Goal: Information Seeking & Learning: Learn about a topic

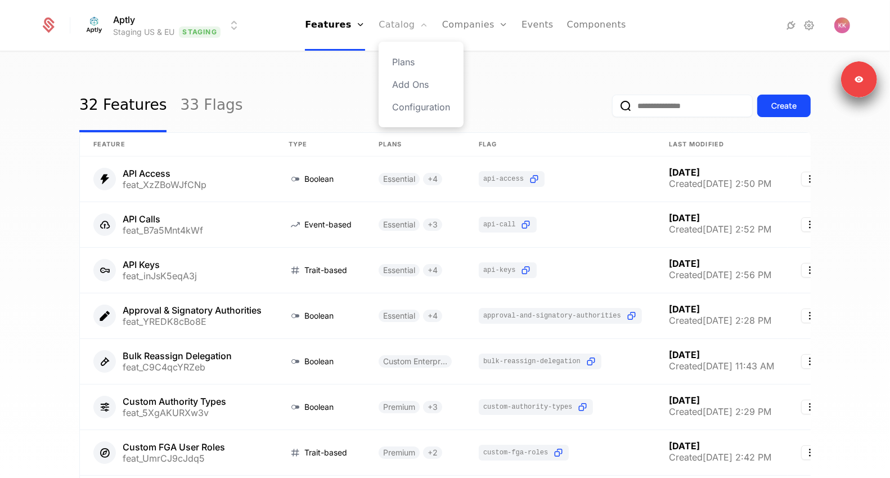
click at [394, 16] on link "Catalog" at bounding box center [404, 25] width 50 height 51
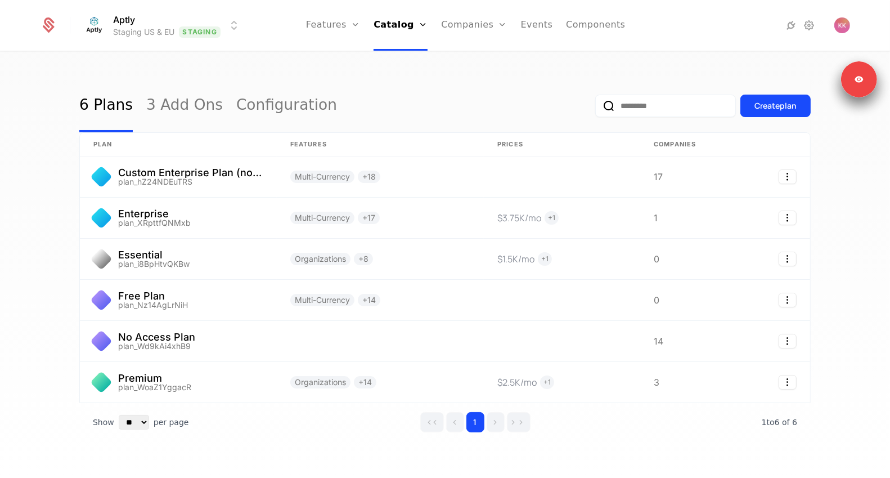
scroll to position [17, 0]
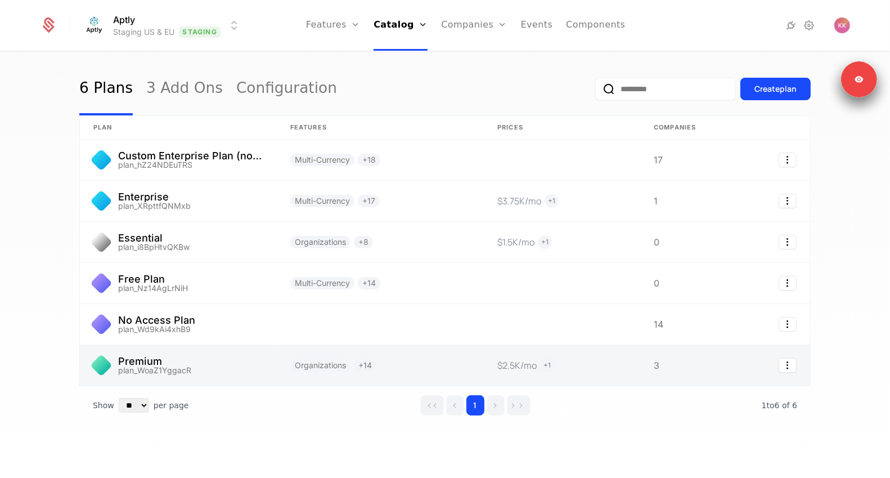
click at [171, 356] on link at bounding box center [178, 365] width 197 height 41
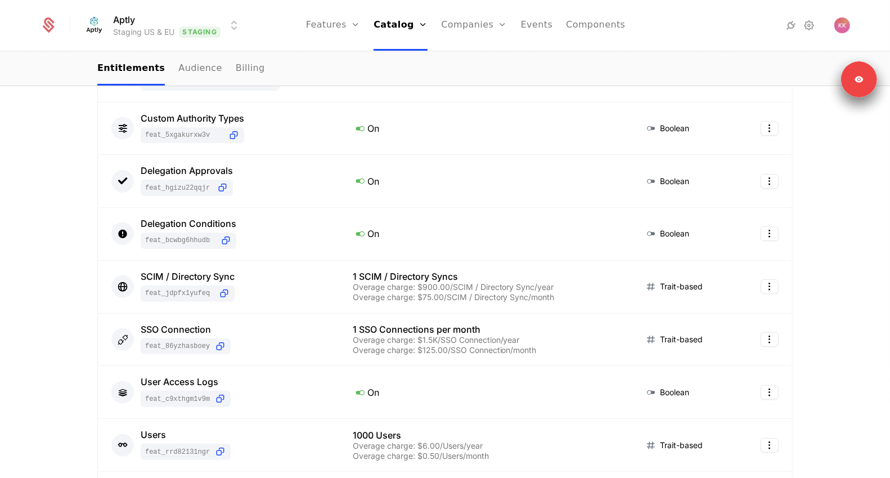
scroll to position [400, 0]
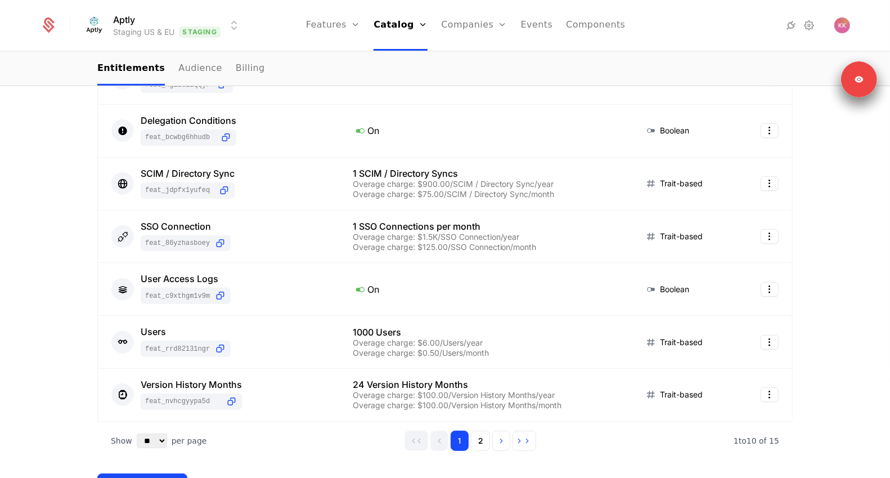
click at [191, 16] on html "Aptly Staging US & EU Staging Features Features Flags Catalog Plans Add Ons Con…" at bounding box center [445, 239] width 890 height 478
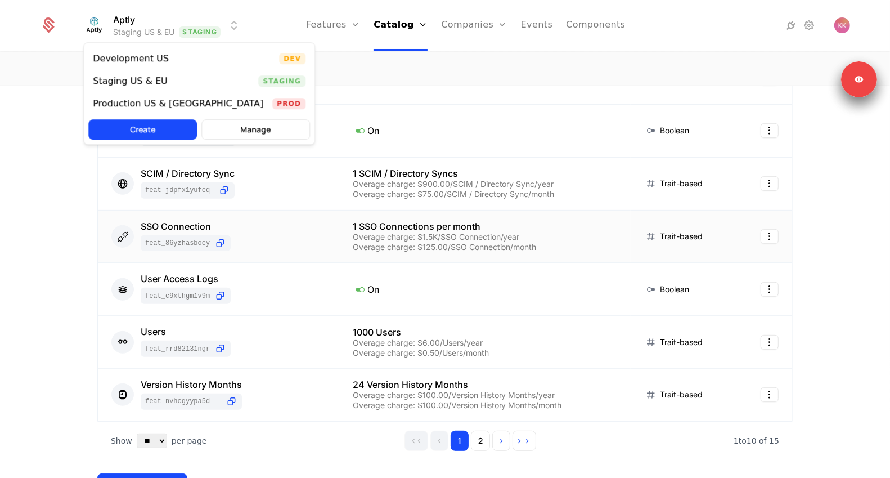
click at [412, 259] on html "Aptly Staging US & EU Staging Features Features Flags Catalog Plans Add Ons Con…" at bounding box center [445, 239] width 890 height 478
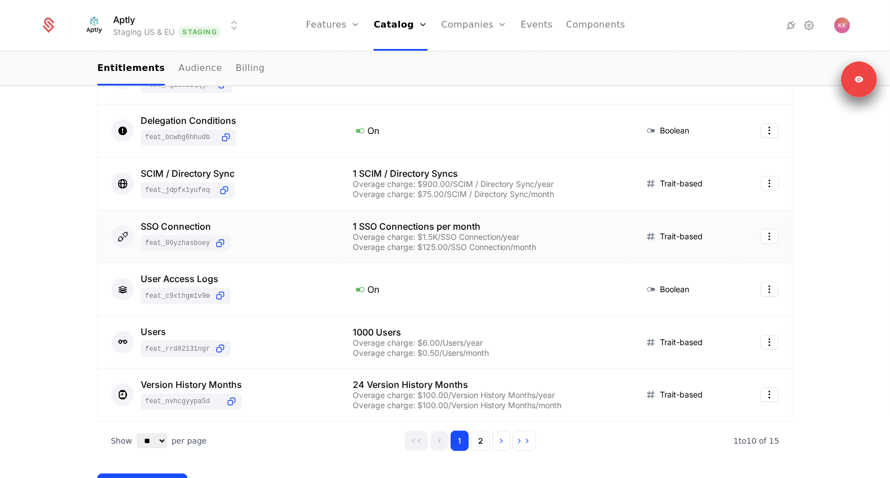
click at [357, 233] on div "Overage charge: $1.5K/SSO Connection/year" at bounding box center [485, 237] width 265 height 8
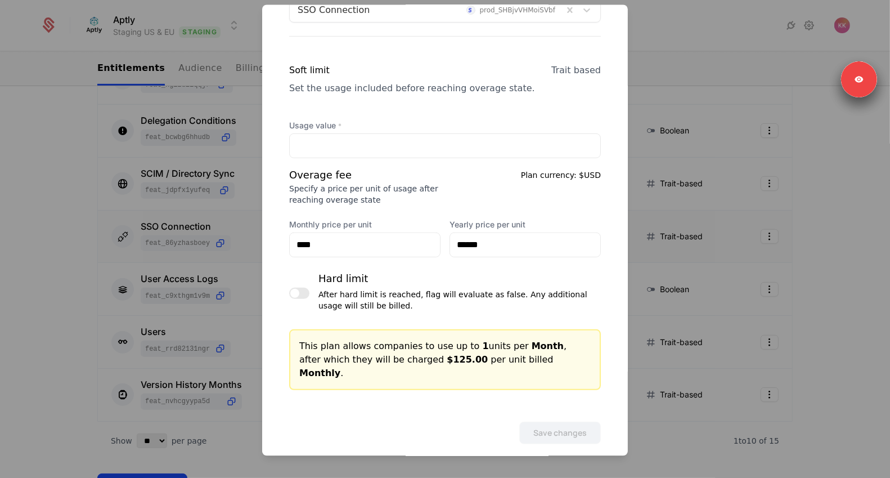
scroll to position [0, 0]
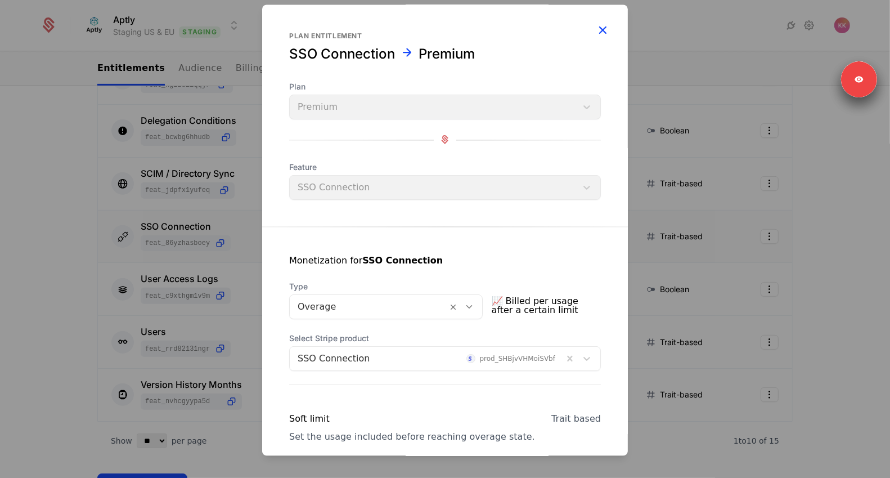
click at [600, 36] on icon "button" at bounding box center [602, 30] width 15 height 15
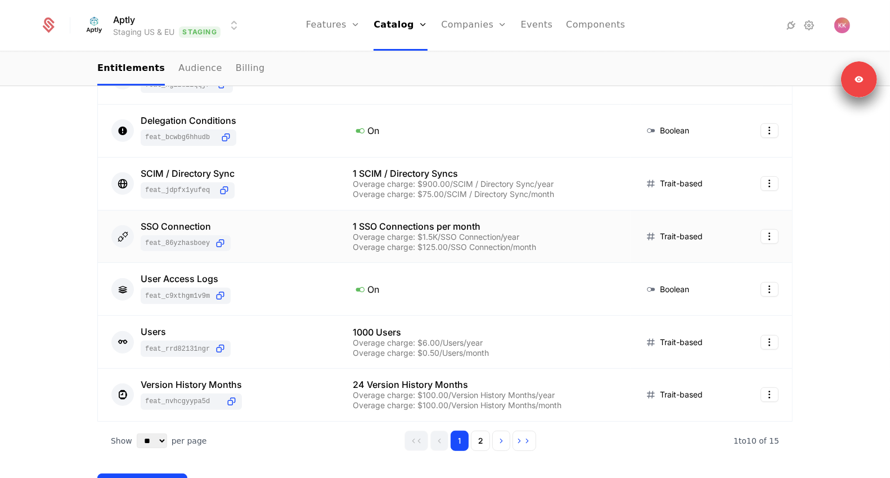
click at [195, 15] on html "Aptly Staging US & EU Staging Features Features Flags Catalog Plans Add Ons Con…" at bounding box center [445, 239] width 890 height 478
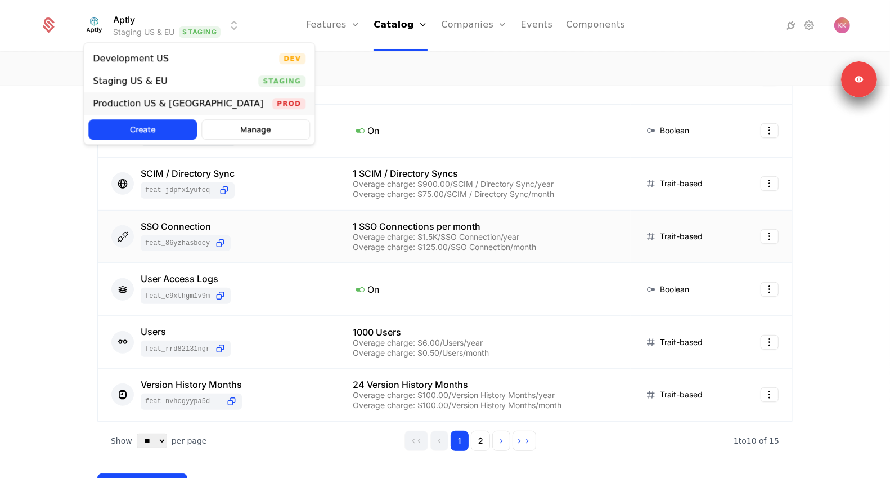
click at [163, 97] on div "Production US & EU Prod" at bounding box center [199, 103] width 231 height 23
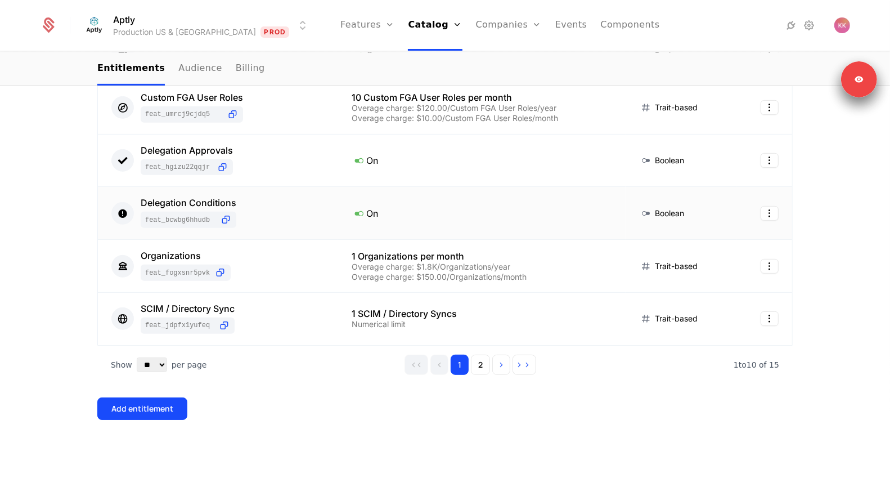
scroll to position [418, 0]
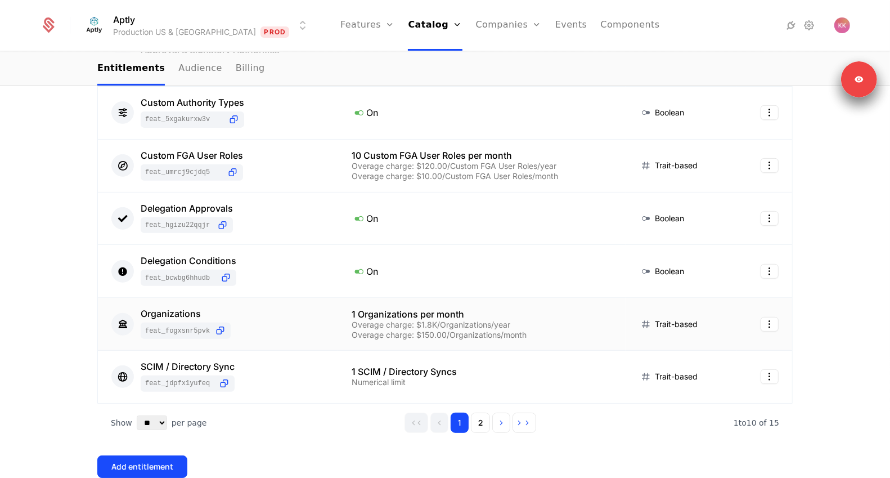
click at [430, 322] on div "Overage charge: $1.8K/Organizations/year" at bounding box center [482, 325] width 261 height 8
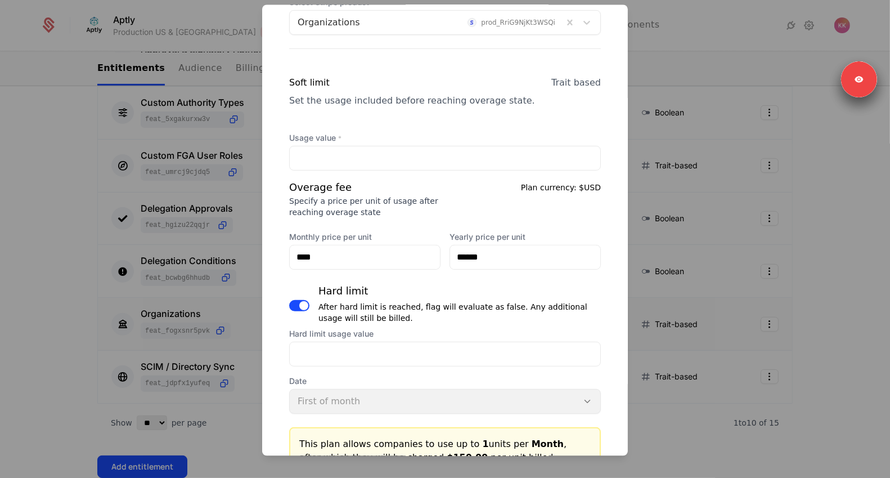
scroll to position [448, 0]
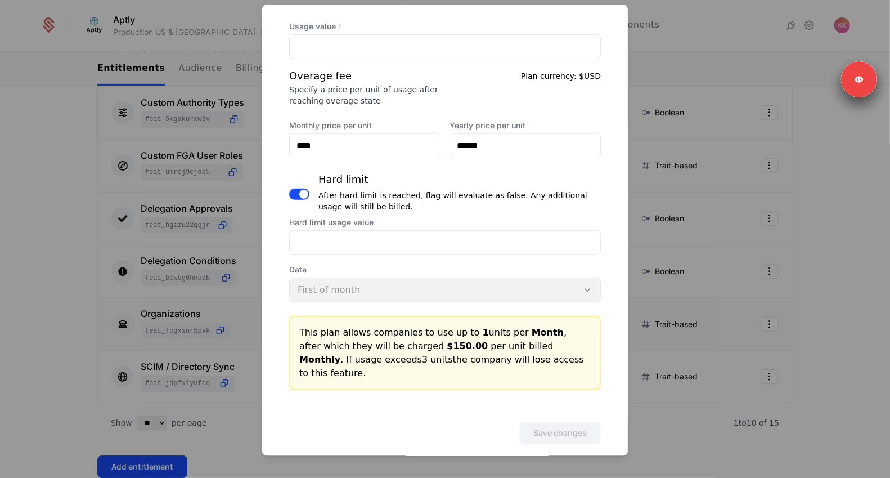
click at [77, 143] on div at bounding box center [445, 239] width 890 height 478
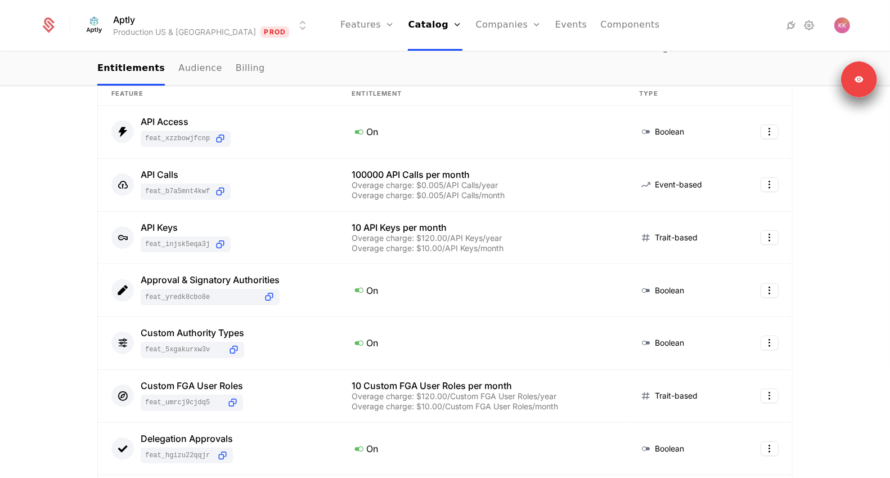
scroll to position [180, 0]
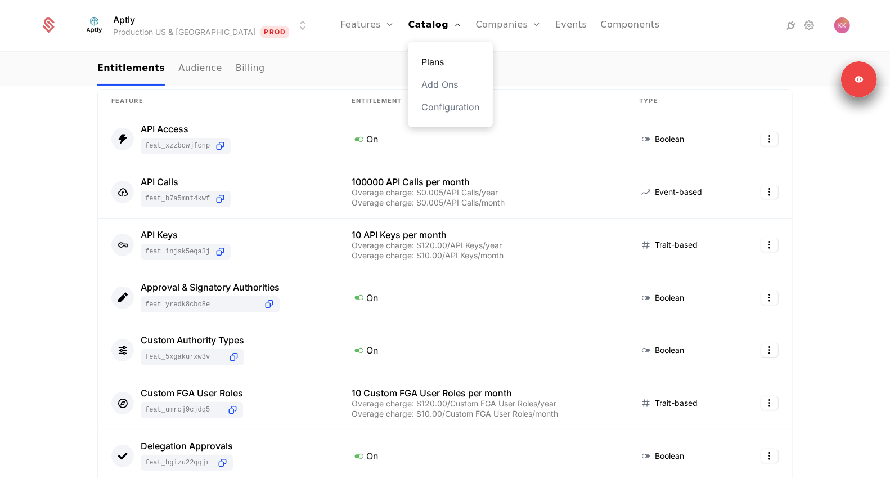
click at [421, 59] on link "Plans" at bounding box center [450, 62] width 58 height 14
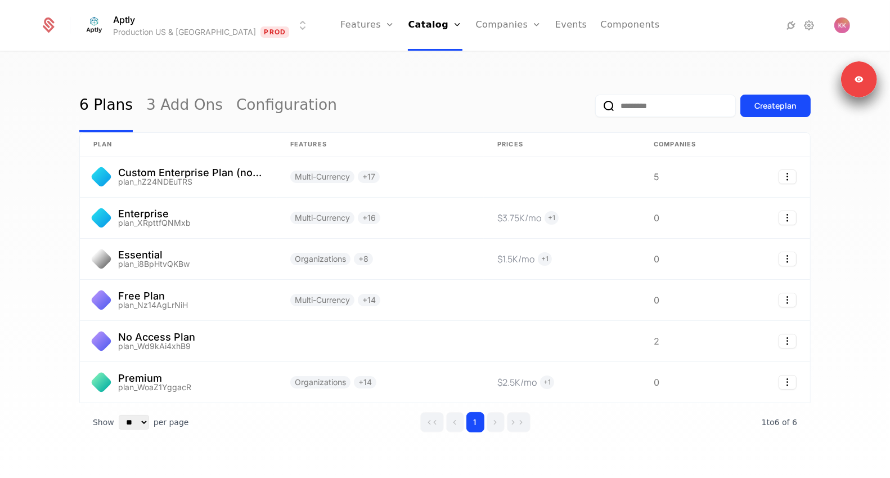
click at [319, 20] on nav "Features Features Flags Catalog Plans Add Ons Configuration Companies Companies…" at bounding box center [500, 25] width 363 height 51
click at [340, 21] on link "Features" at bounding box center [367, 25] width 54 height 51
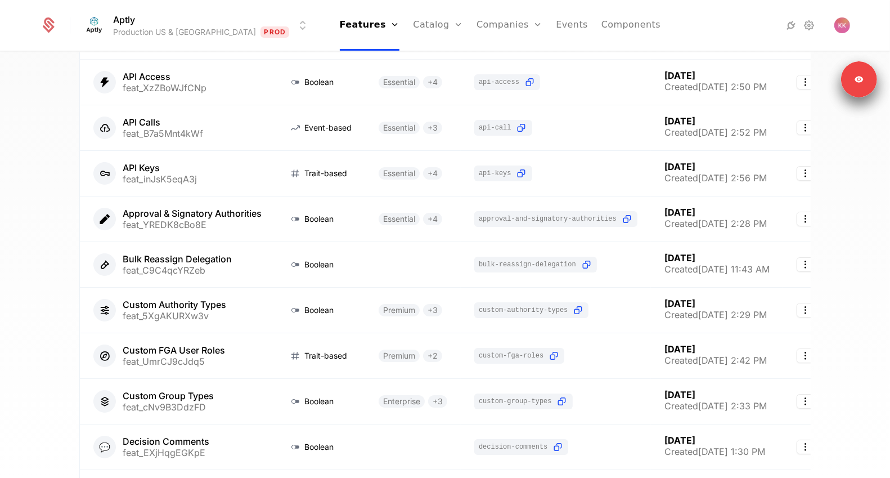
scroll to position [225, 0]
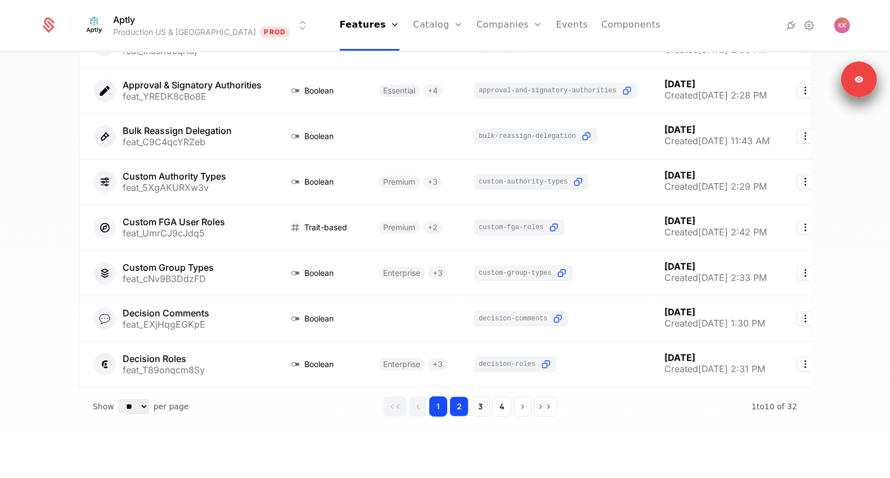
click at [463, 406] on button "2" at bounding box center [459, 406] width 19 height 20
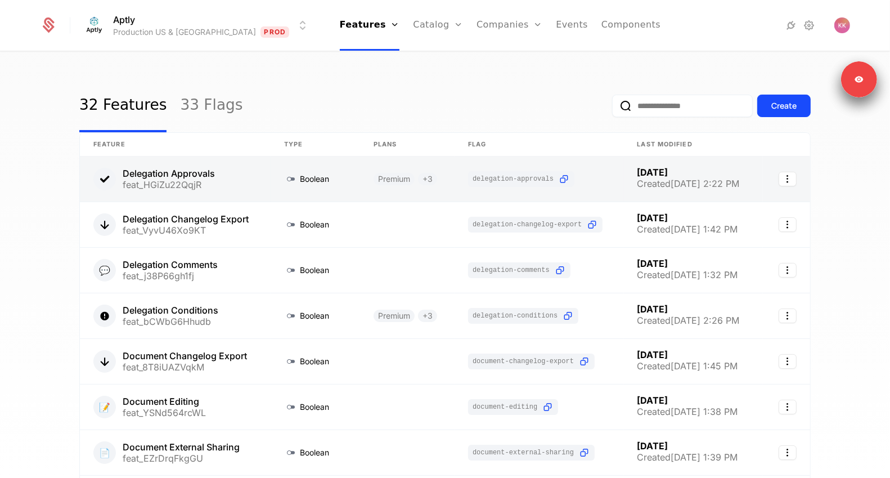
scroll to position [225, 0]
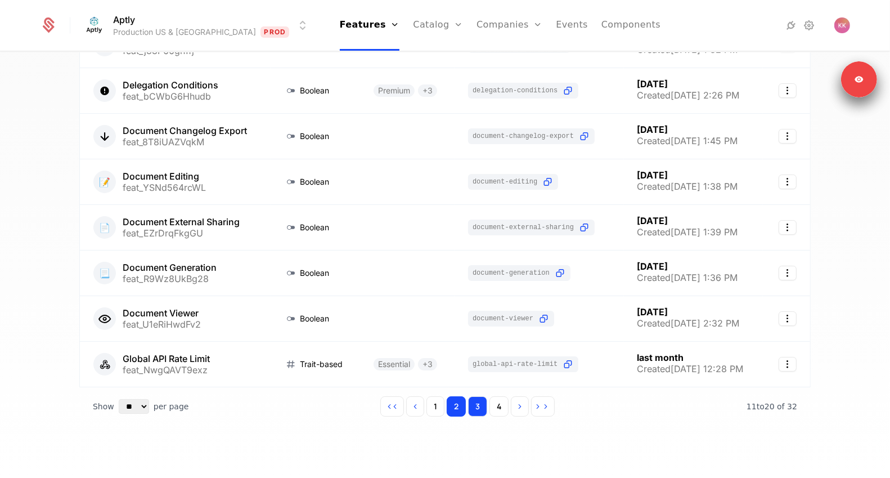
click at [483, 408] on button "3" at bounding box center [477, 406] width 19 height 20
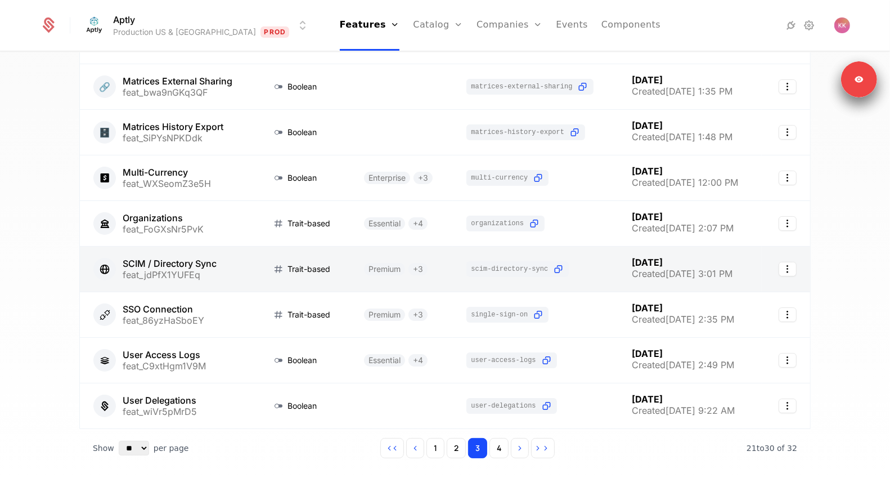
scroll to position [170, 0]
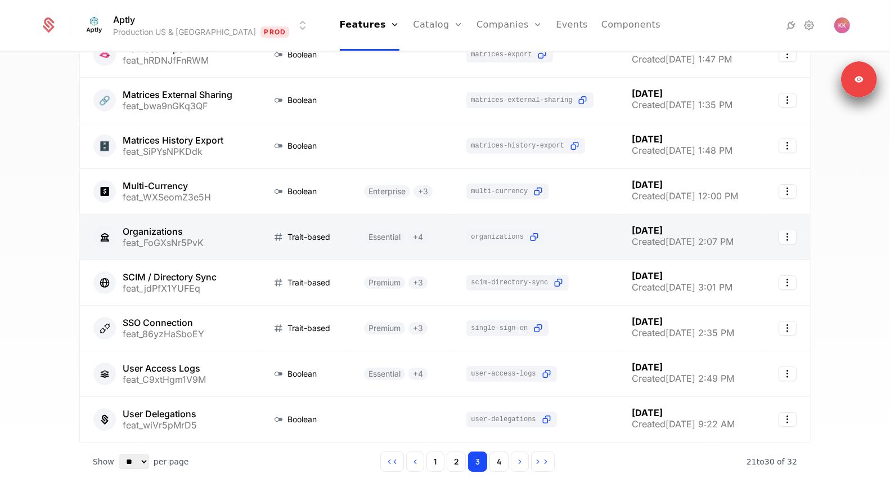
click at [190, 229] on link at bounding box center [169, 236] width 178 height 45
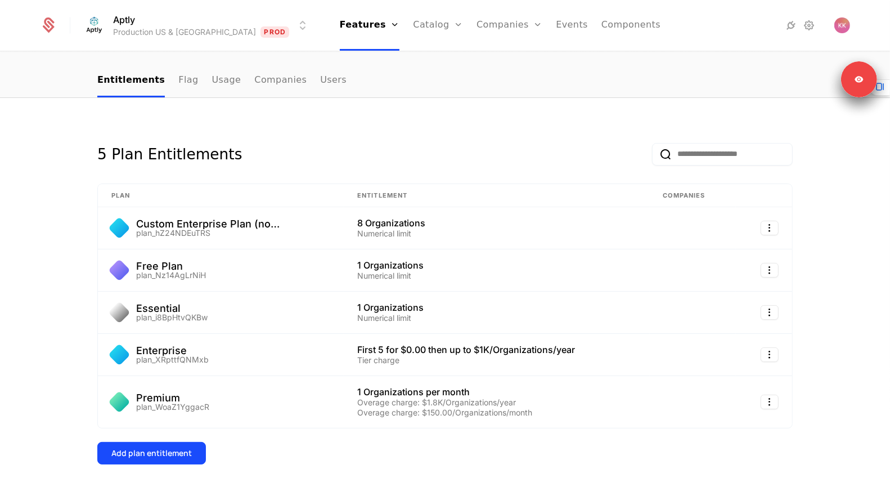
scroll to position [205, 0]
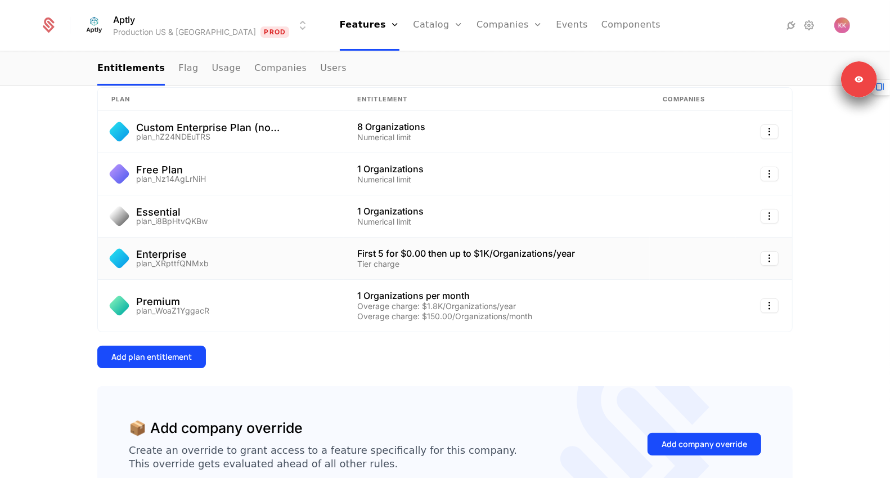
click at [296, 258] on div "Enterprise plan_XRpttfQNMxb" at bounding box center [220, 258] width 219 height 18
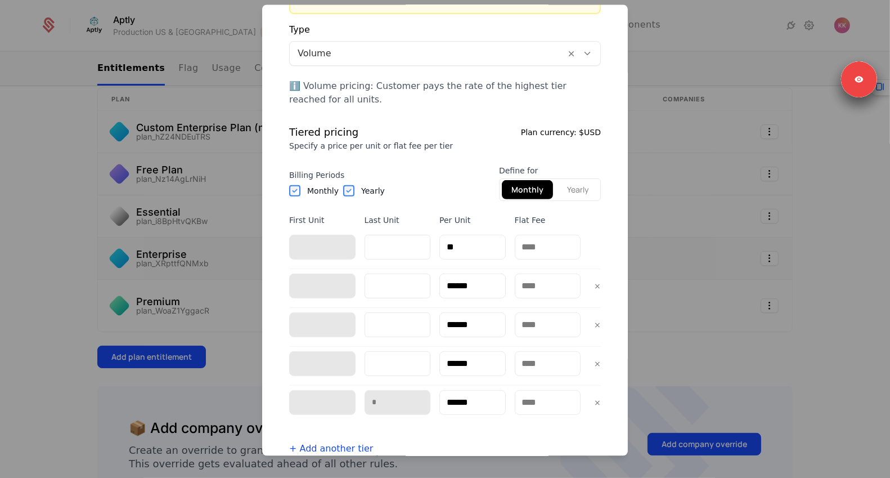
scroll to position [463, 0]
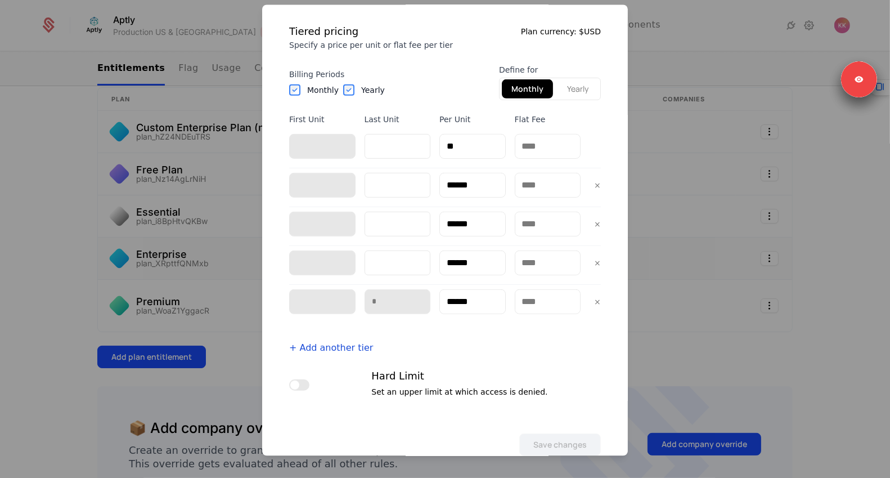
click at [102, 162] on div at bounding box center [445, 239] width 890 height 478
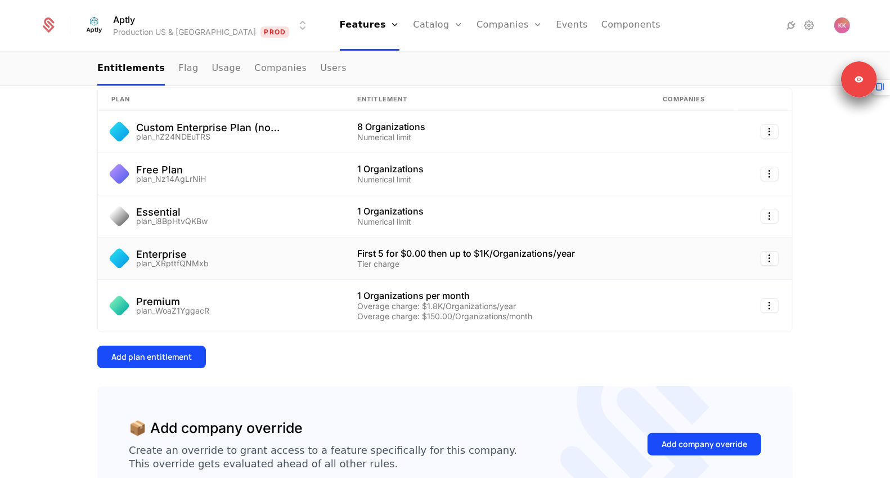
click at [145, 21] on html "Aptly Production US & EU Prod Features Features Flags Catalog Plans Add Ons Con…" at bounding box center [445, 239] width 890 height 478
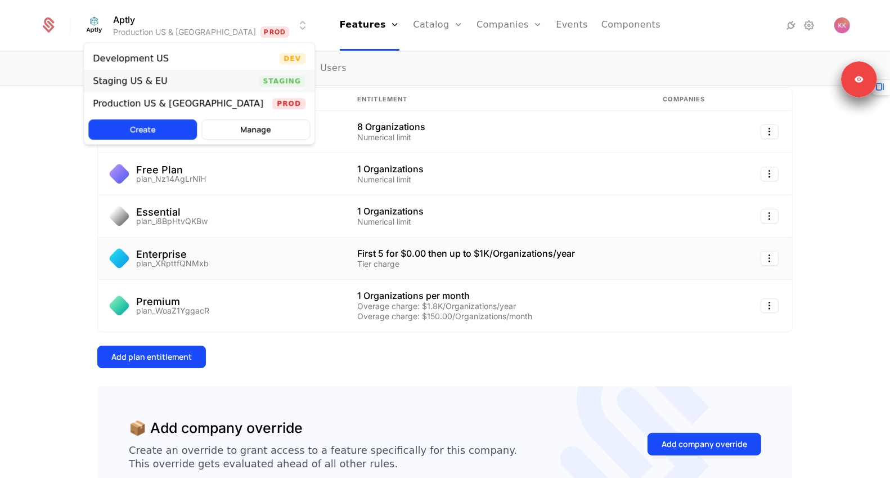
click at [148, 82] on div "Staging US & EU" at bounding box center [130, 81] width 75 height 9
